Goal: Transaction & Acquisition: Download file/media

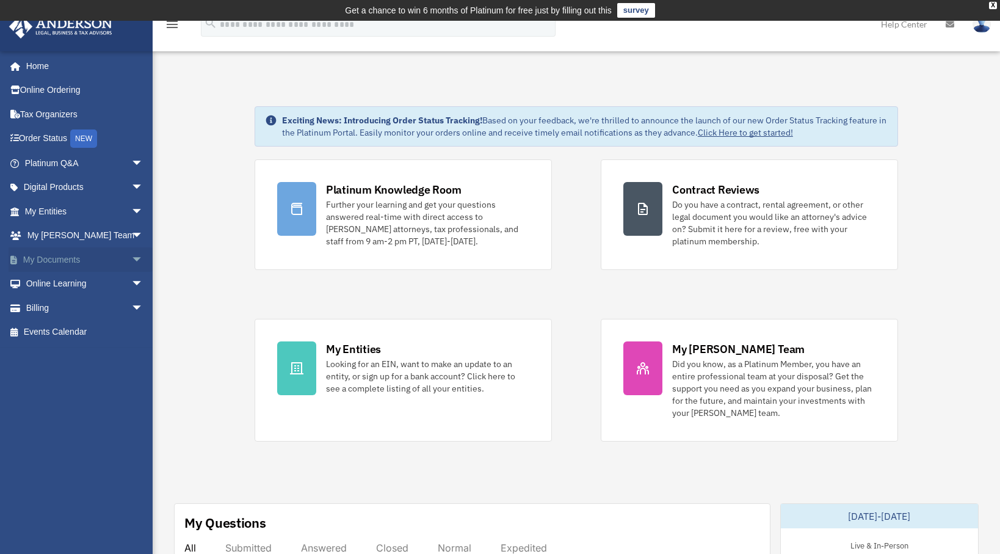
click at [102, 258] on link "My Documents arrow_drop_down" at bounding box center [85, 259] width 153 height 24
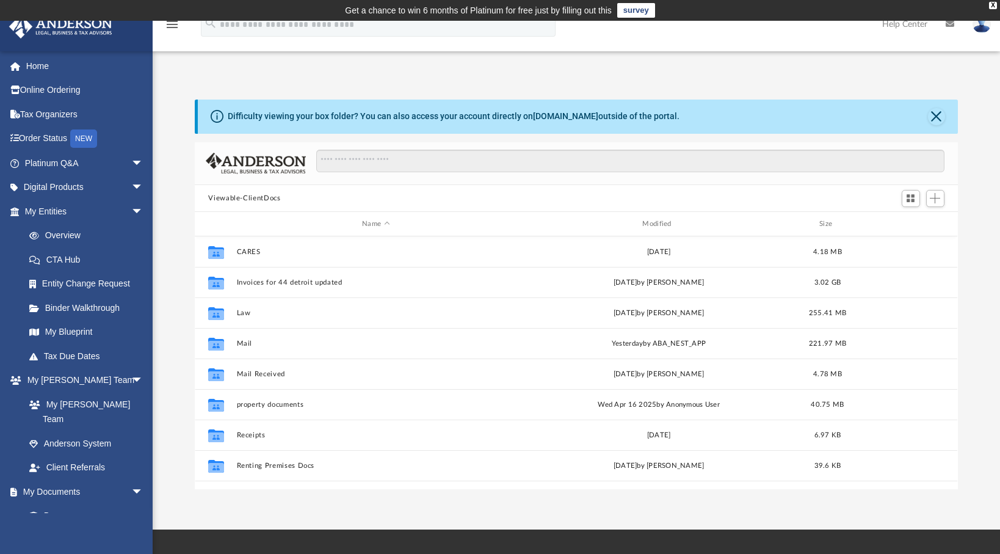
scroll to position [268, 753]
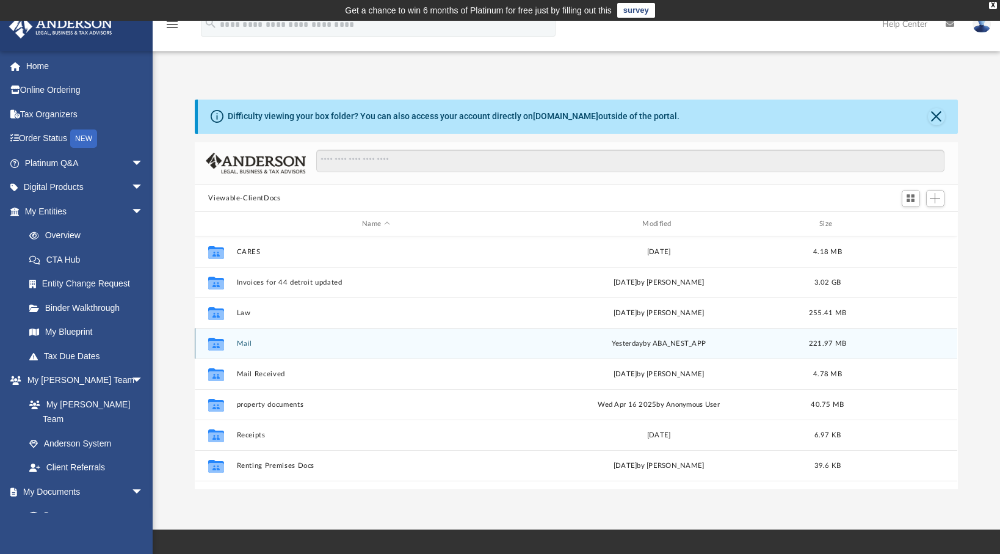
click at [241, 342] on button "Mail" at bounding box center [376, 343] width 278 height 8
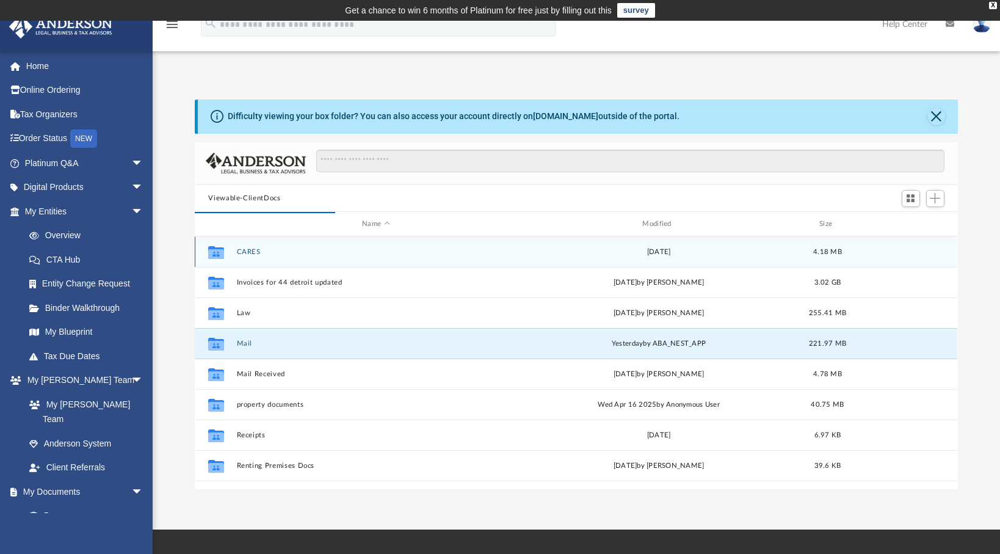
scroll to position [10, 10]
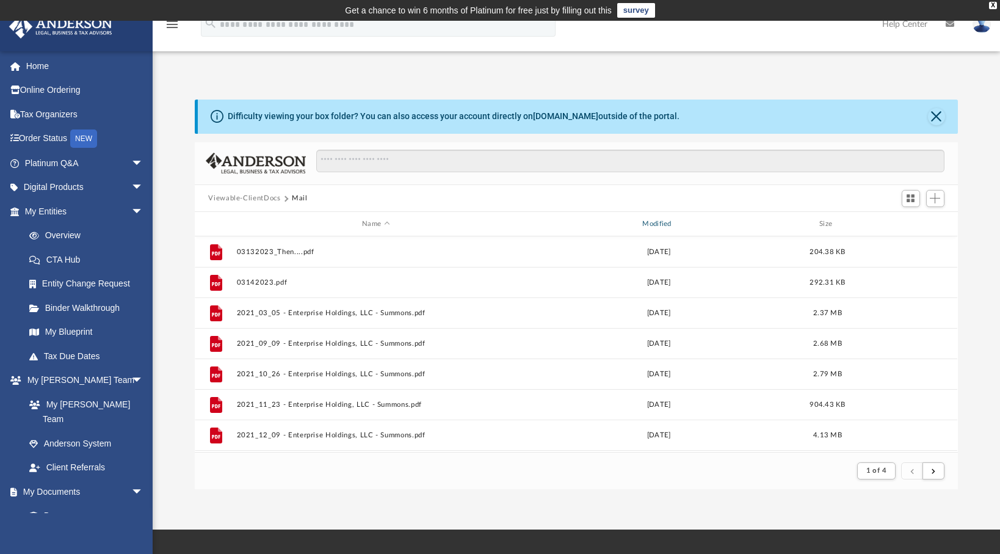
click at [642, 220] on div "Modified" at bounding box center [659, 224] width 278 height 11
click at [661, 223] on div "Modified" at bounding box center [659, 224] width 278 height 11
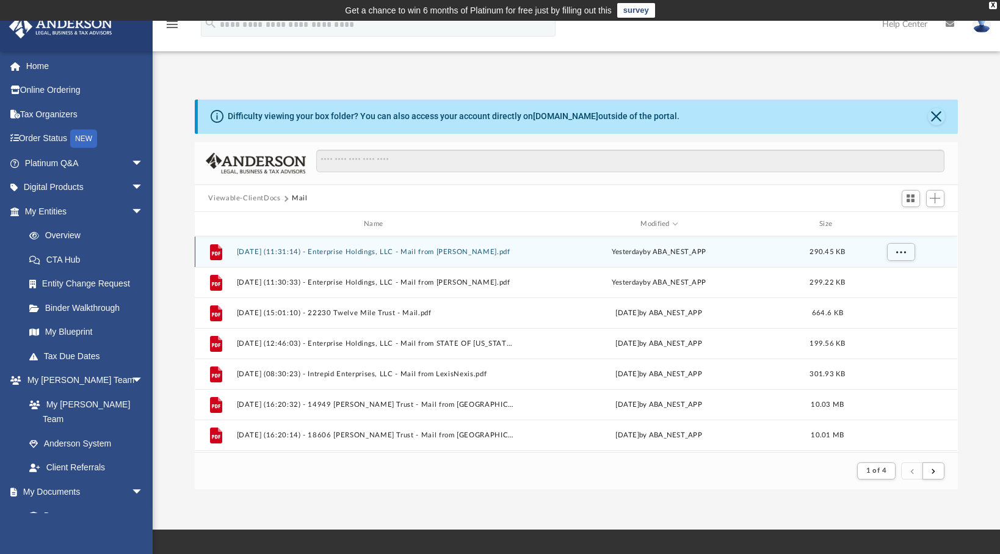
click at [449, 249] on button "[DATE] (11:31:14) - Enterprise Holdings, LLC - Mail from [PERSON_NAME].pdf" at bounding box center [376, 252] width 278 height 8
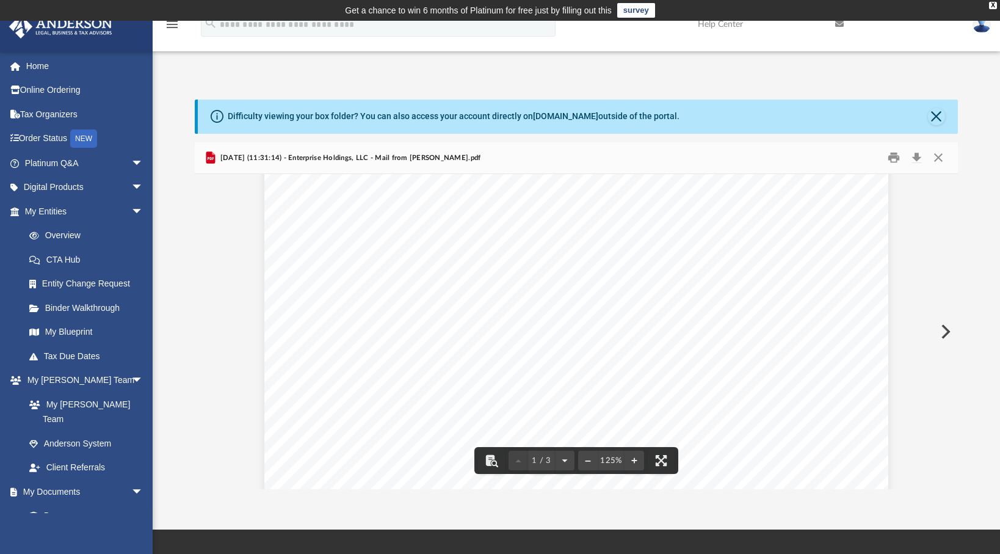
scroll to position [305, 0]
click at [918, 158] on button "Download" at bounding box center [917, 157] width 22 height 19
click at [940, 154] on button "Close" at bounding box center [938, 157] width 22 height 19
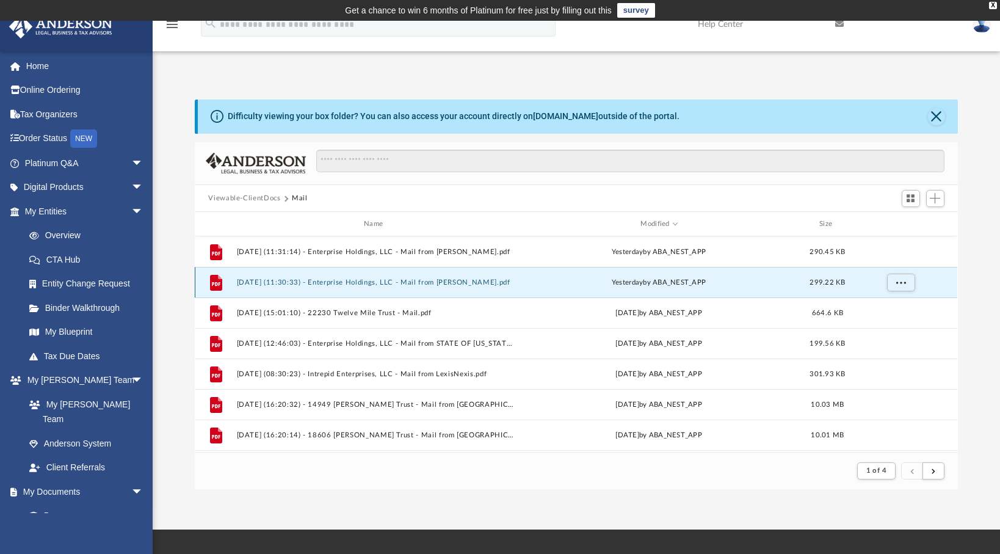
click at [446, 278] on button "[DATE] (11:30:33) - Enterprise Holdings, LLC - Mail from [PERSON_NAME].pdf" at bounding box center [376, 282] width 278 height 8
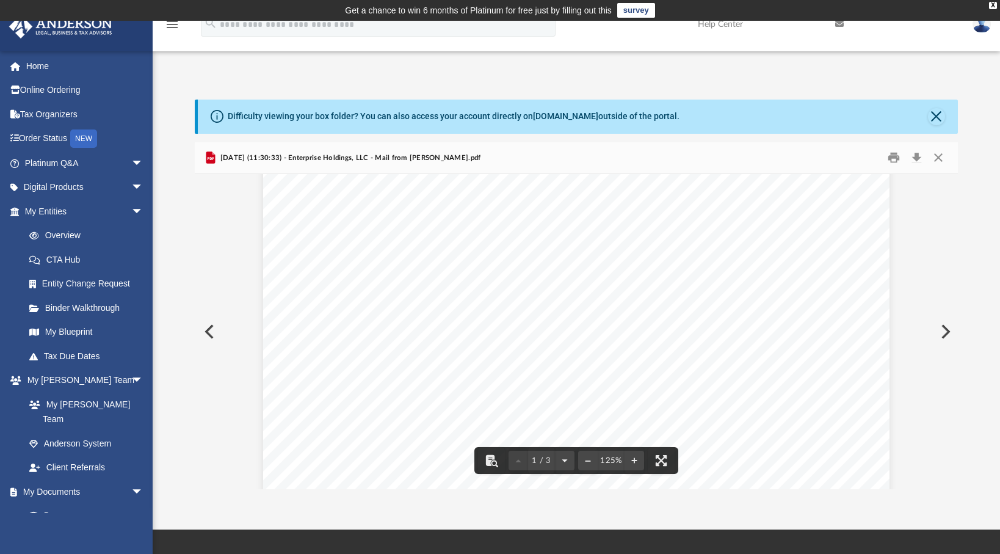
scroll to position [366, 0]
click at [919, 153] on button "Download" at bounding box center [917, 157] width 22 height 19
click at [939, 153] on button "Close" at bounding box center [938, 157] width 22 height 19
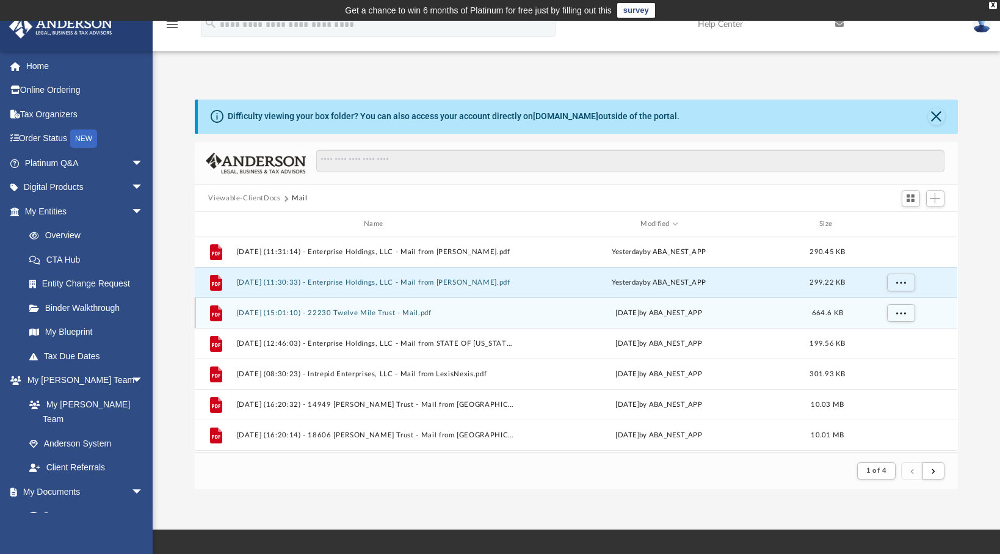
click at [372, 311] on button "[DATE] (15:01:10) - 22230 Twelve Mile Trust - Mail.pdf" at bounding box center [376, 313] width 278 height 8
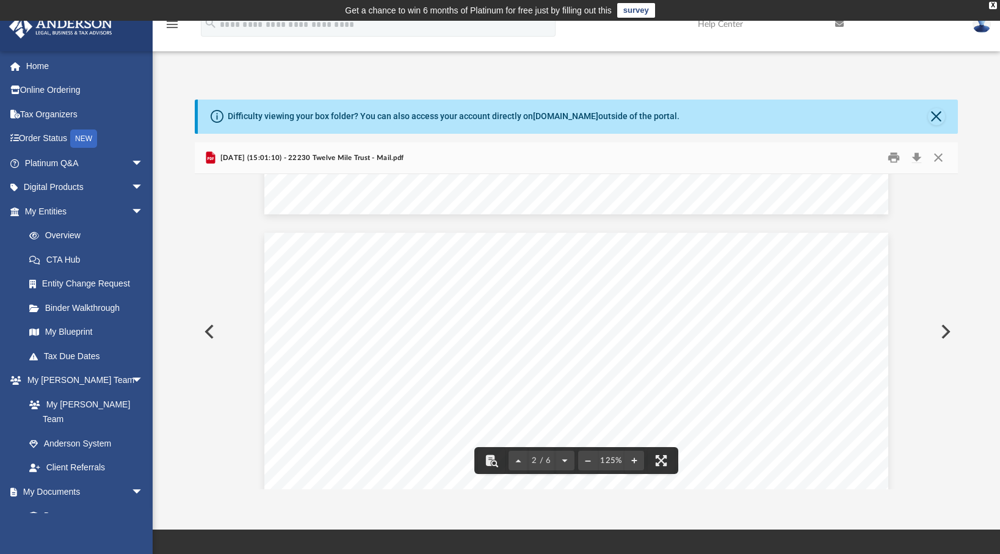
scroll to position [977, 0]
click at [942, 159] on button "Close" at bounding box center [938, 157] width 22 height 19
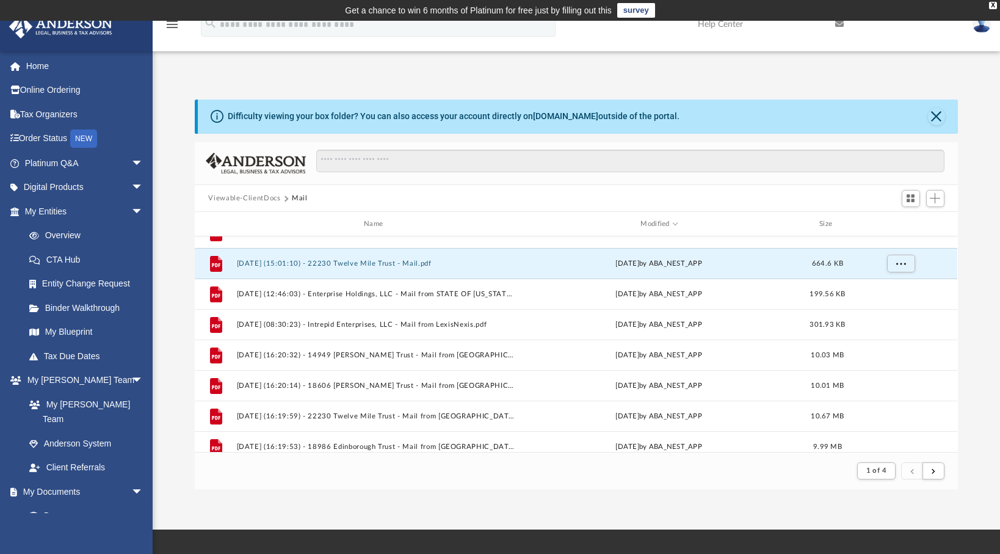
scroll to position [61, 0]
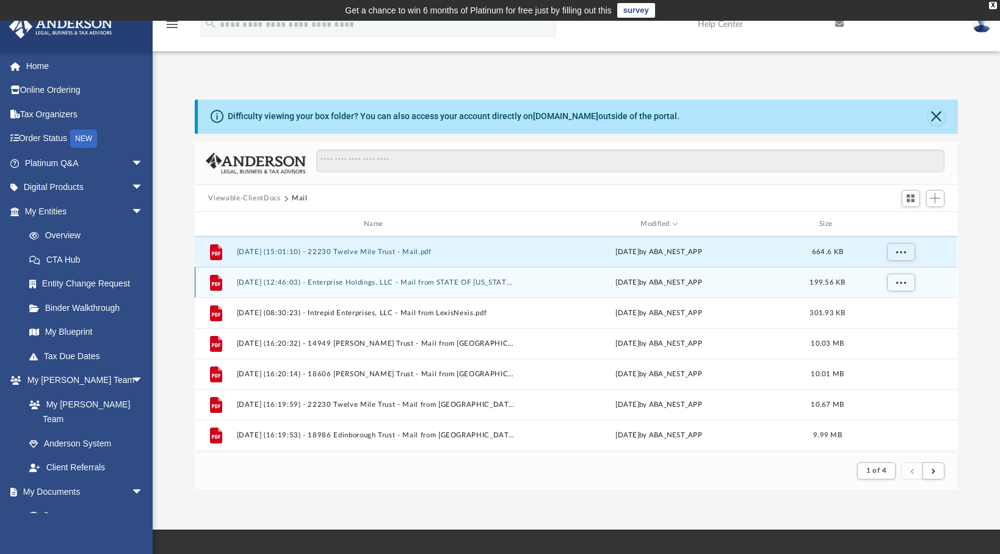
click at [371, 286] on div "File [DATE] (12:46:03) - Enterprise Holdings, LLC - Mail from STATE OF [US_STAT…" at bounding box center [576, 282] width 763 height 31
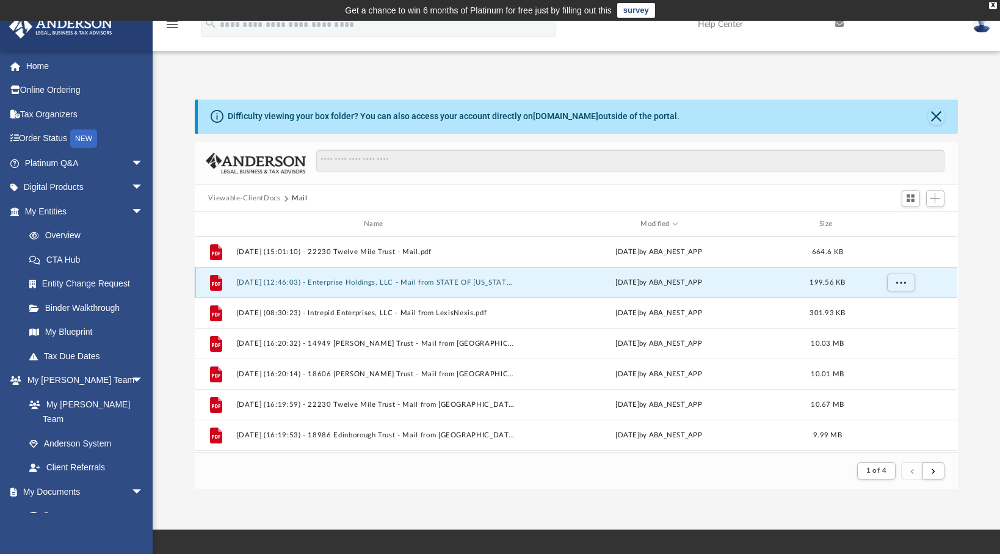
click at [389, 281] on button "[DATE] (12:46:03) - Enterprise Holdings, LLC - Mail from STATE OF [US_STATE] FR…" at bounding box center [376, 282] width 278 height 8
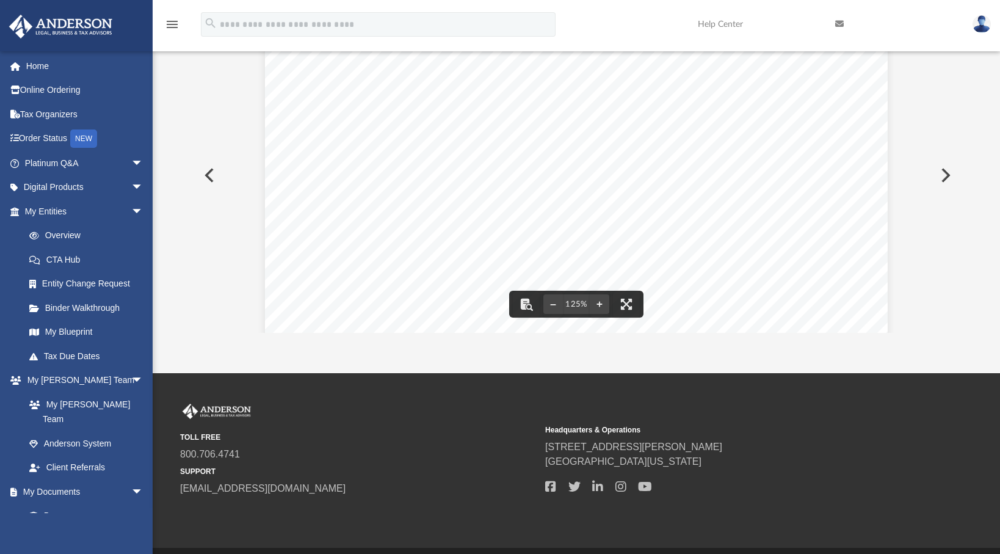
scroll to position [0, 0]
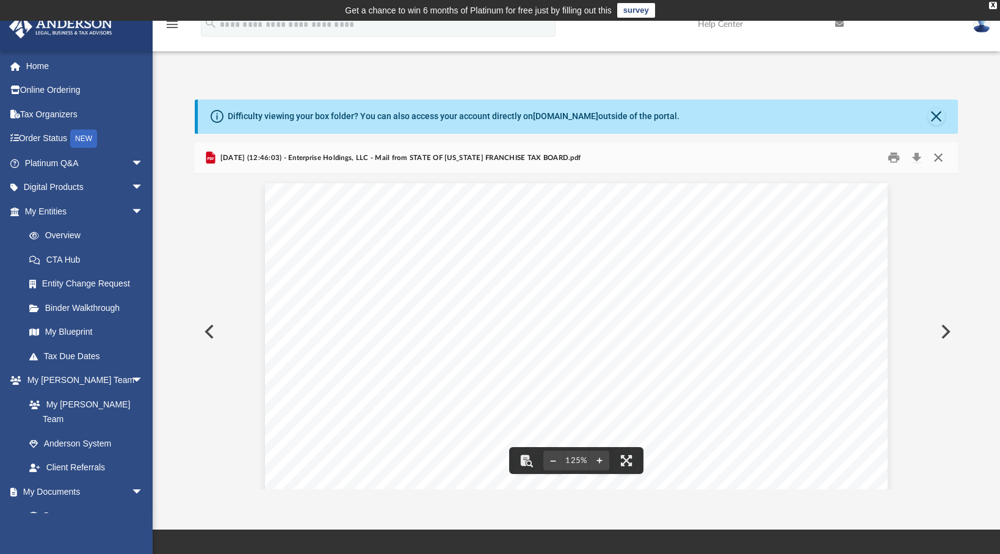
click at [941, 162] on button "Close" at bounding box center [938, 157] width 22 height 19
